Goal: Information Seeking & Learning: Check status

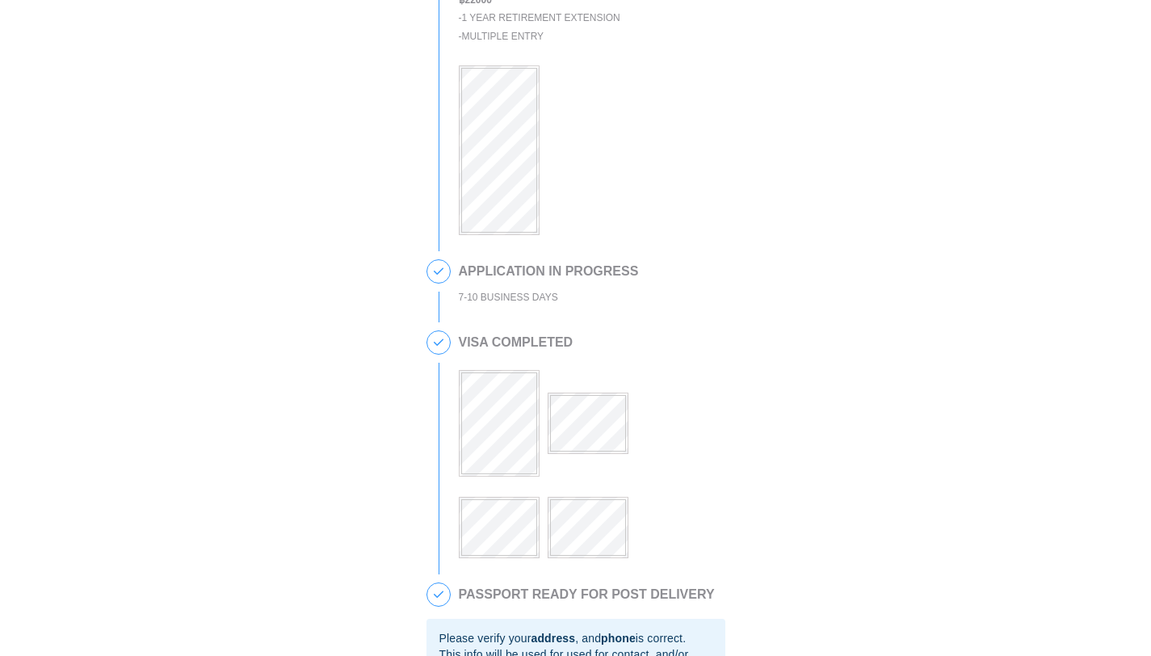
scroll to position [174, 0]
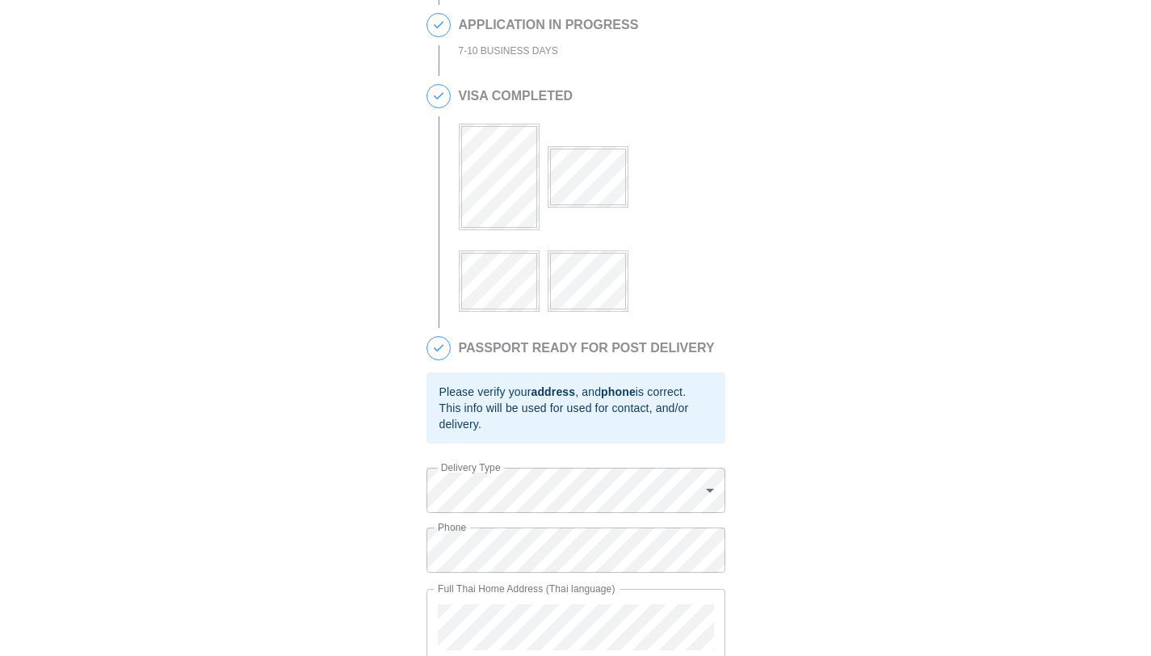
scroll to position [490, 0]
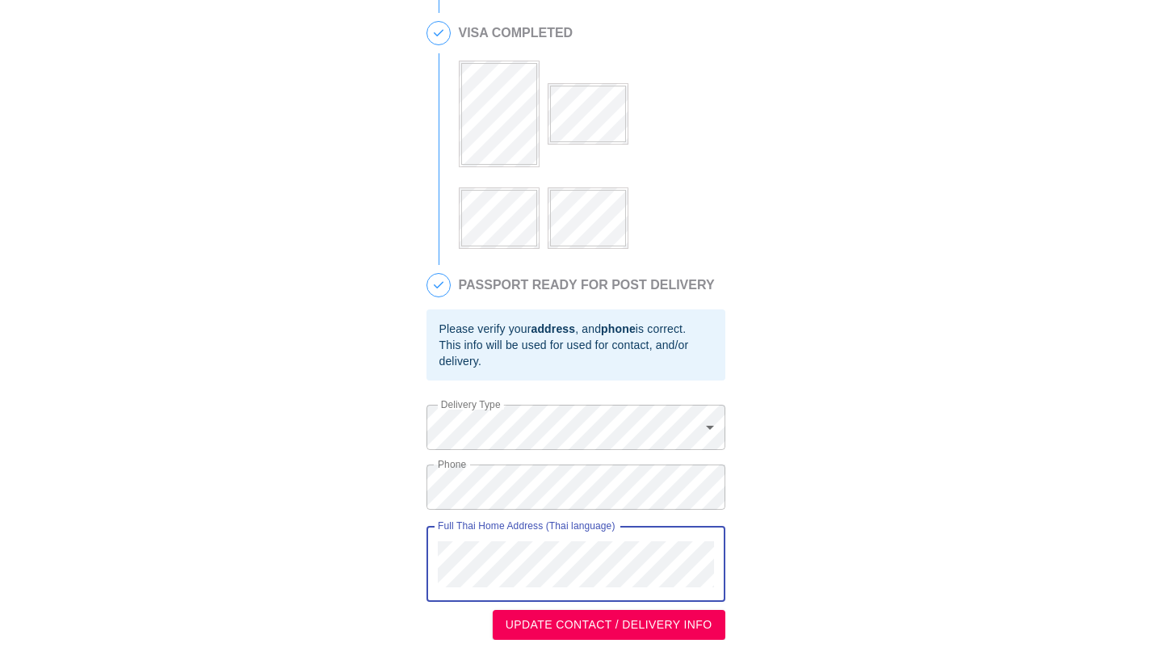
click at [411, 537] on div "This is a secure link , and your information is safe . 1 PASSPORT RECEIVED KOEN…" at bounding box center [575, 85] width 1118 height 1110
